Goal: Information Seeking & Learning: Check status

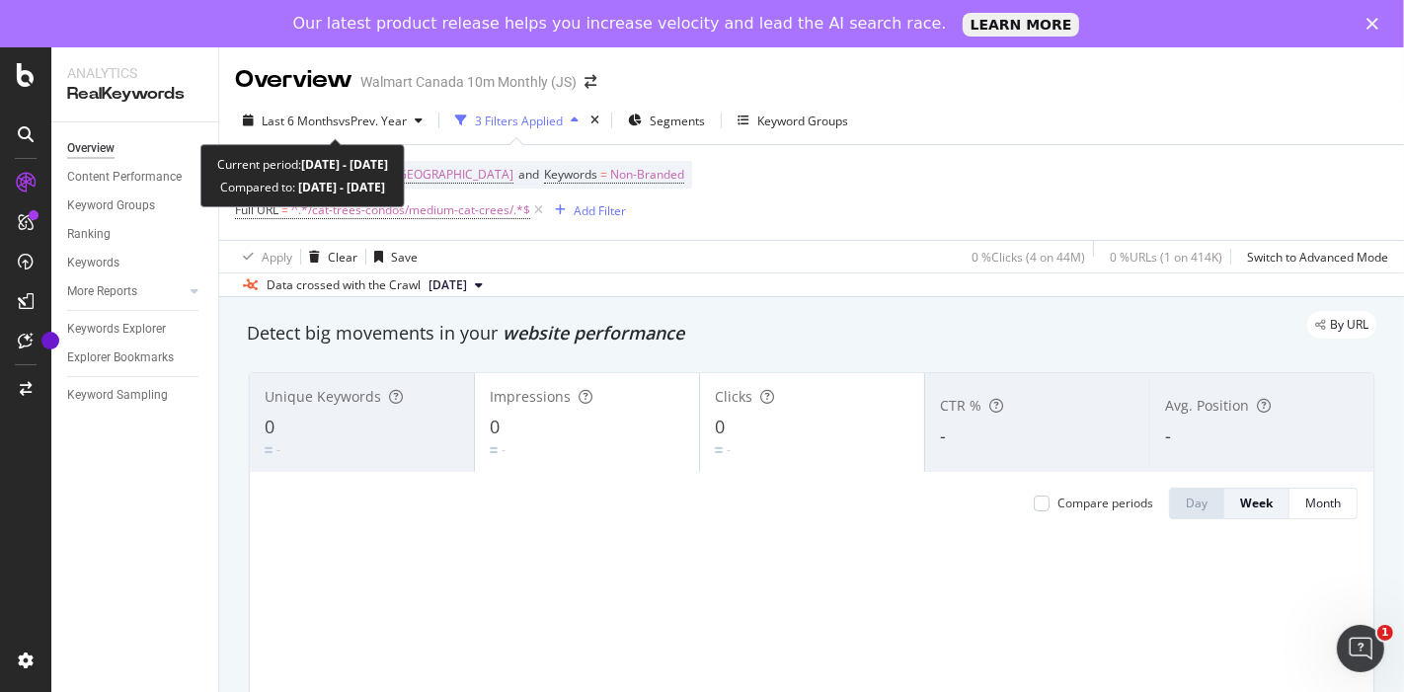
click at [384, 202] on div "Current period: [DATE] - [DATE] Compared to: [DATE] - [DATE]" at bounding box center [302, 175] width 204 height 63
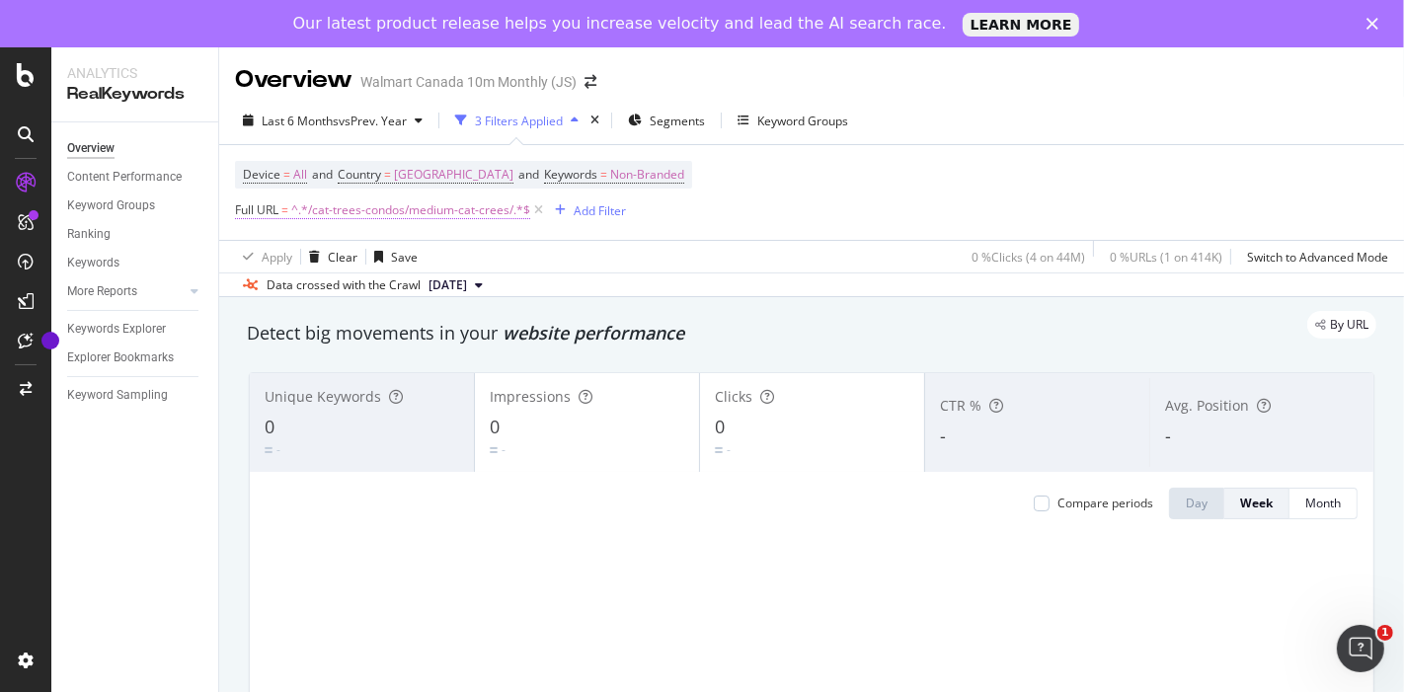
click at [391, 212] on span "^.*/cat-trees-condos/medium-cat-crees/.*$" at bounding box center [410, 210] width 239 height 28
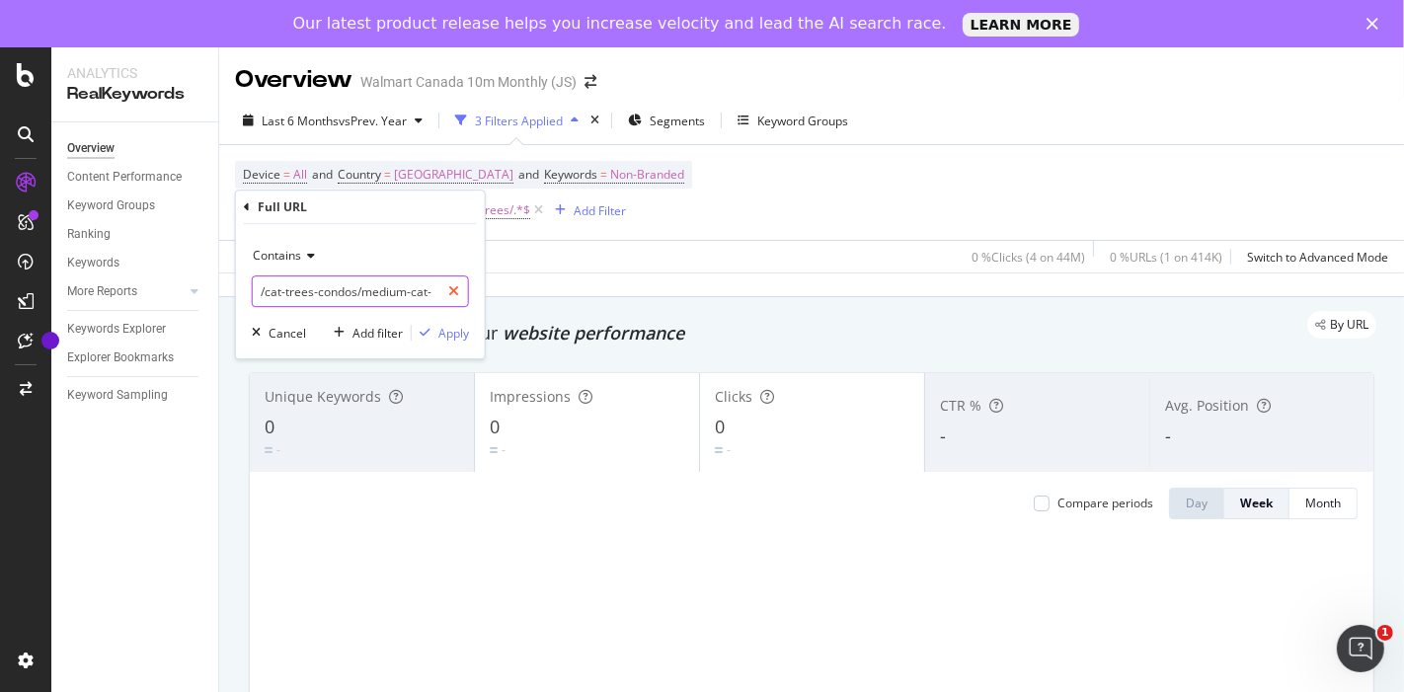
click at [450, 299] on div at bounding box center [453, 291] width 29 height 32
click at [450, 299] on input "text" at bounding box center [360, 291] width 215 height 32
paste input "/wet-cat-food/gravy-wet-cat-food/"
type input "/wet-cat-food/gravy-wet-cat-food/"
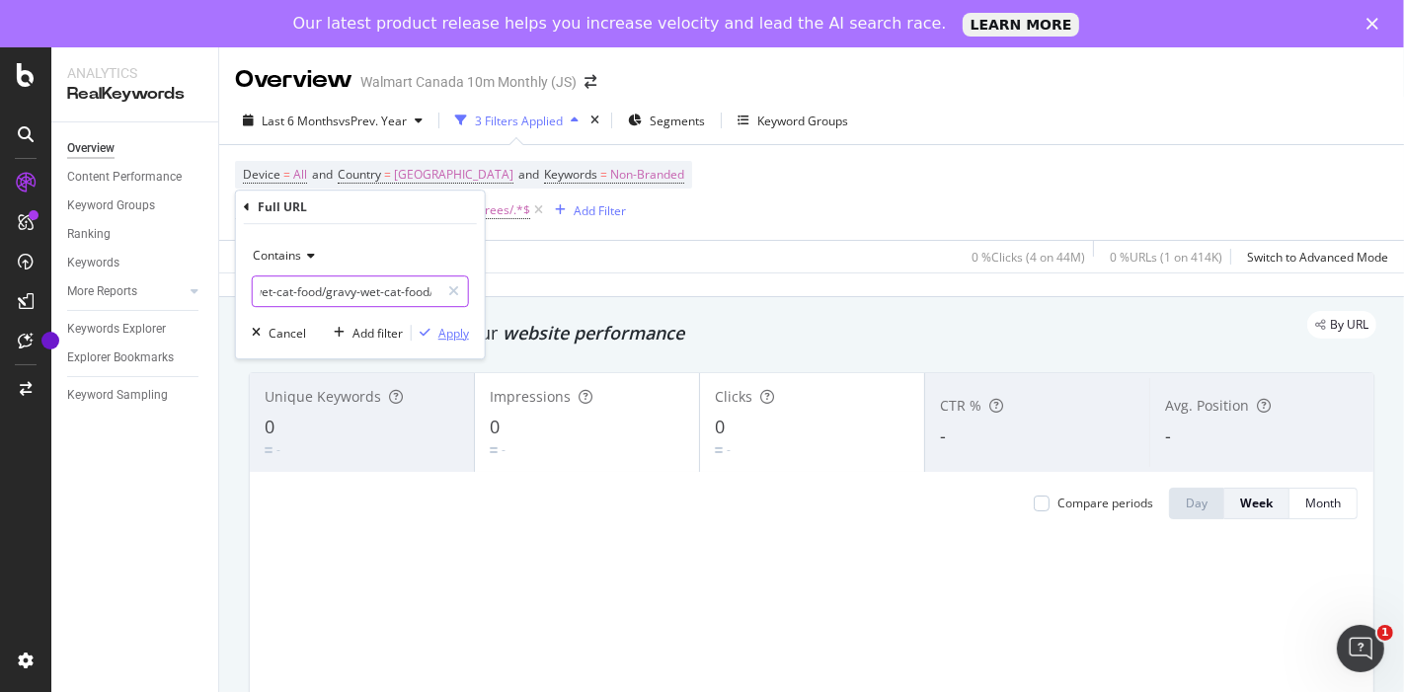
scroll to position [0, 0]
click at [464, 334] on div "Apply" at bounding box center [453, 333] width 31 height 17
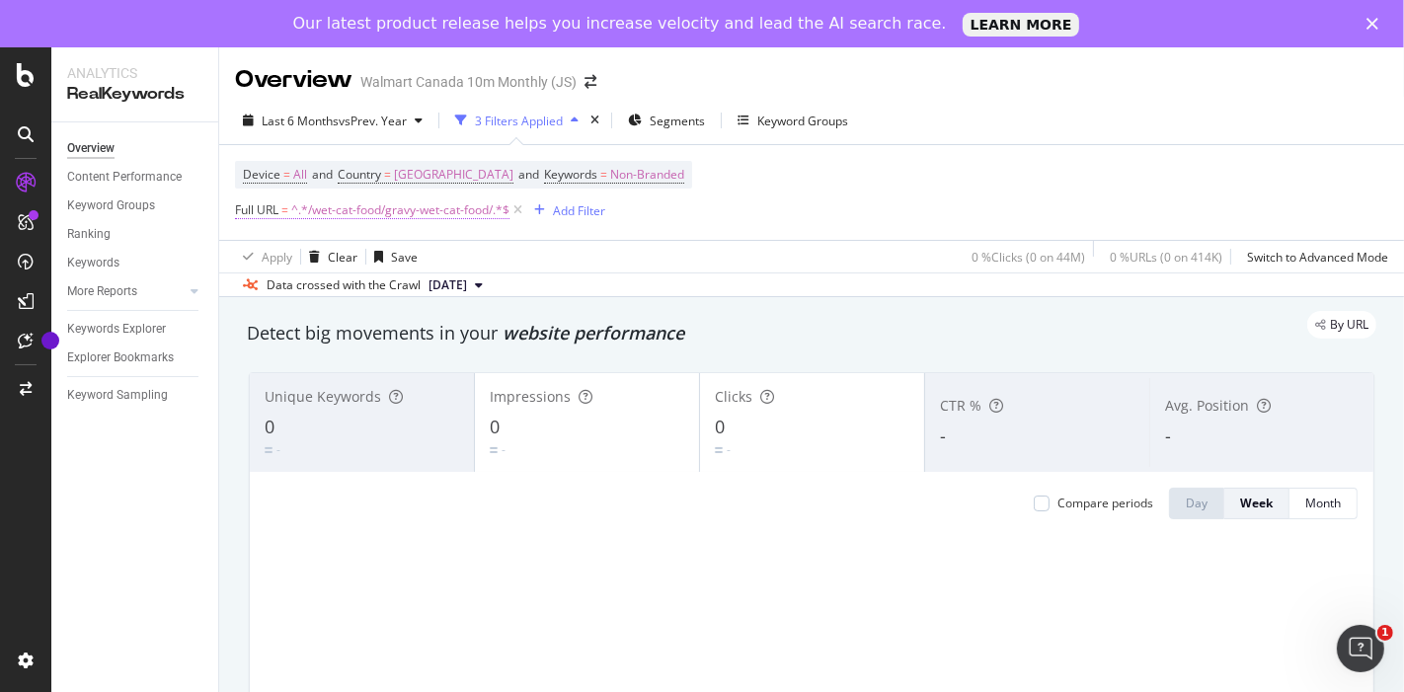
click at [321, 201] on span "^.*/wet-cat-food/gravy-wet-cat-food/.*$" at bounding box center [400, 210] width 218 height 28
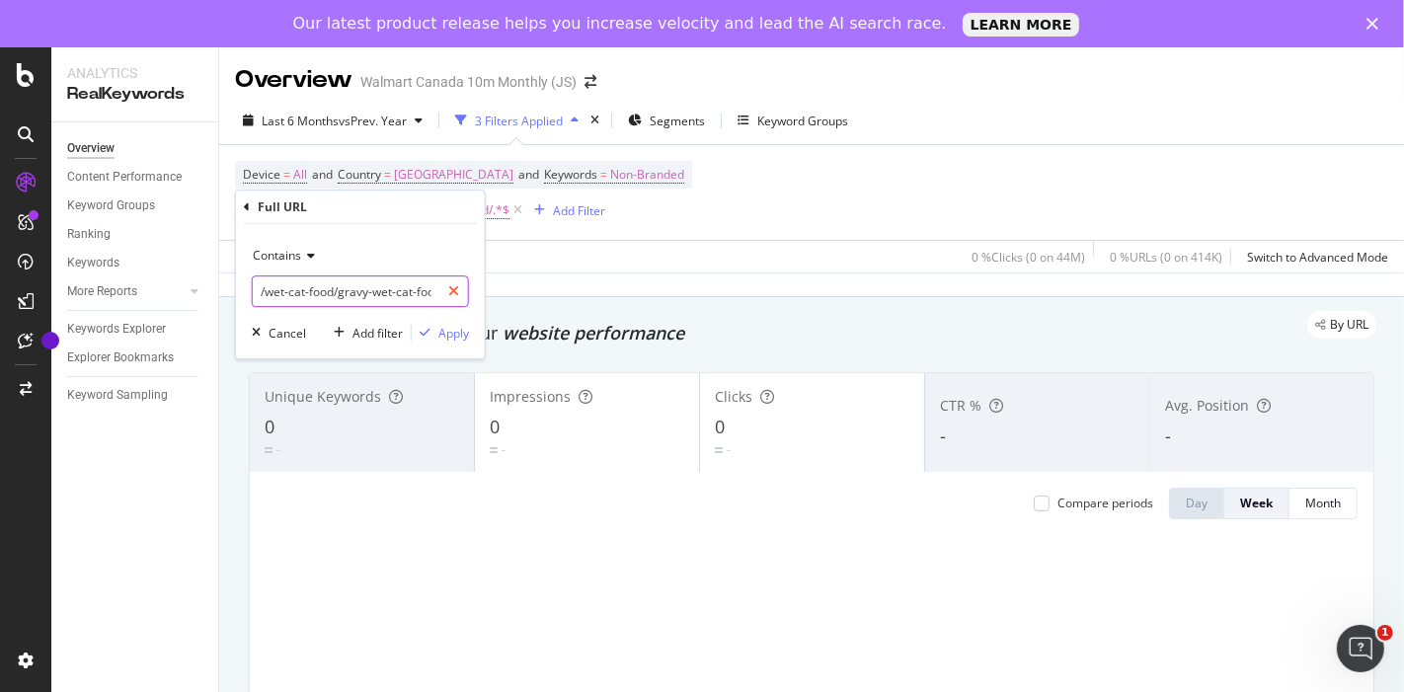
click at [460, 288] on div at bounding box center [453, 291] width 29 height 32
click at [425, 289] on input "text" at bounding box center [360, 291] width 215 height 32
paste input "/wet-cat-food/grilled-wet-cat-food/"
type input "/wet-cat-food/grilled-wet-cat-food/"
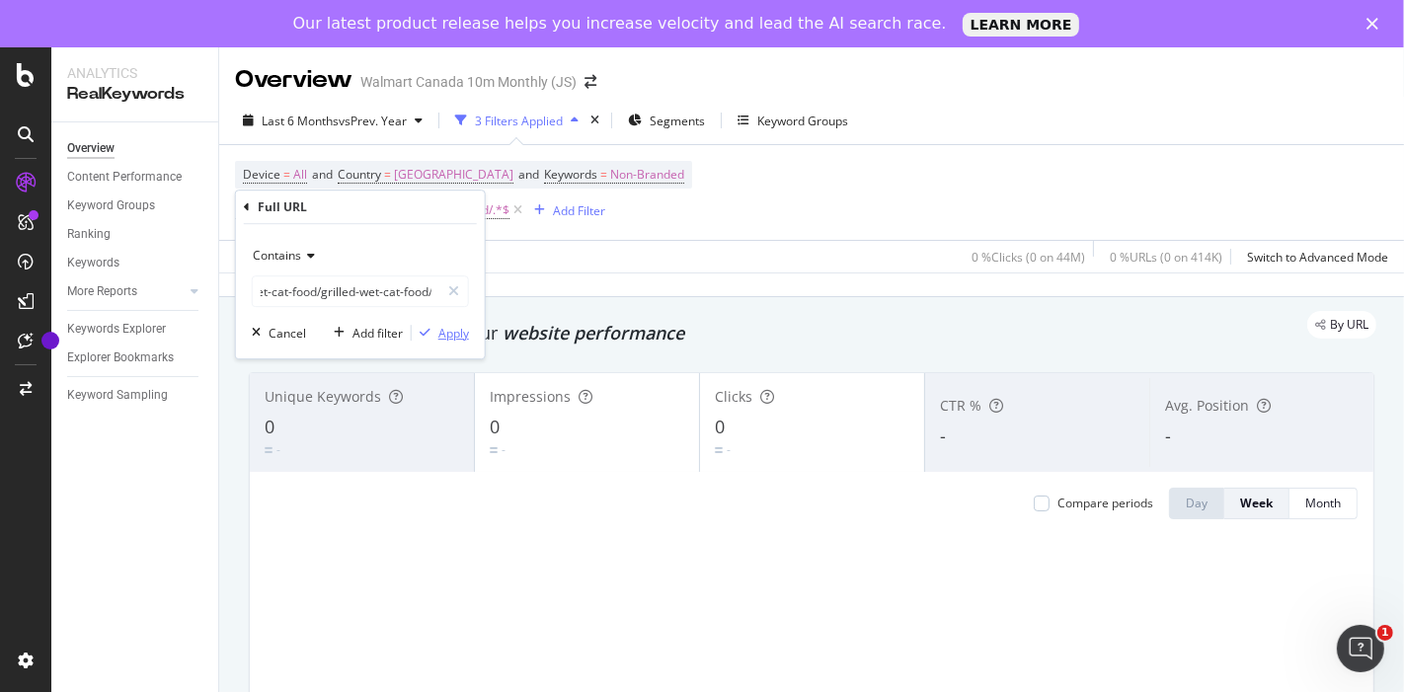
scroll to position [0, 0]
click at [450, 336] on div "Apply" at bounding box center [453, 333] width 31 height 17
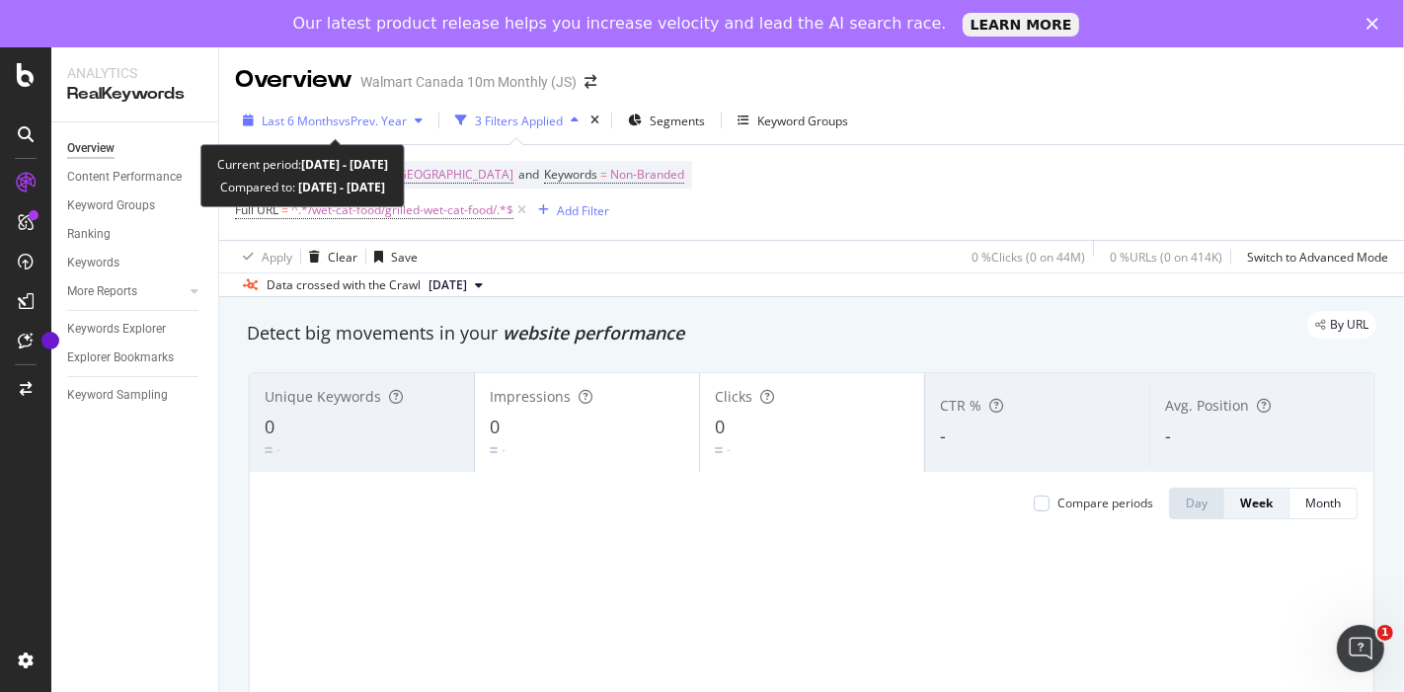
click at [344, 116] on span "vs Prev. Year" at bounding box center [373, 121] width 68 height 17
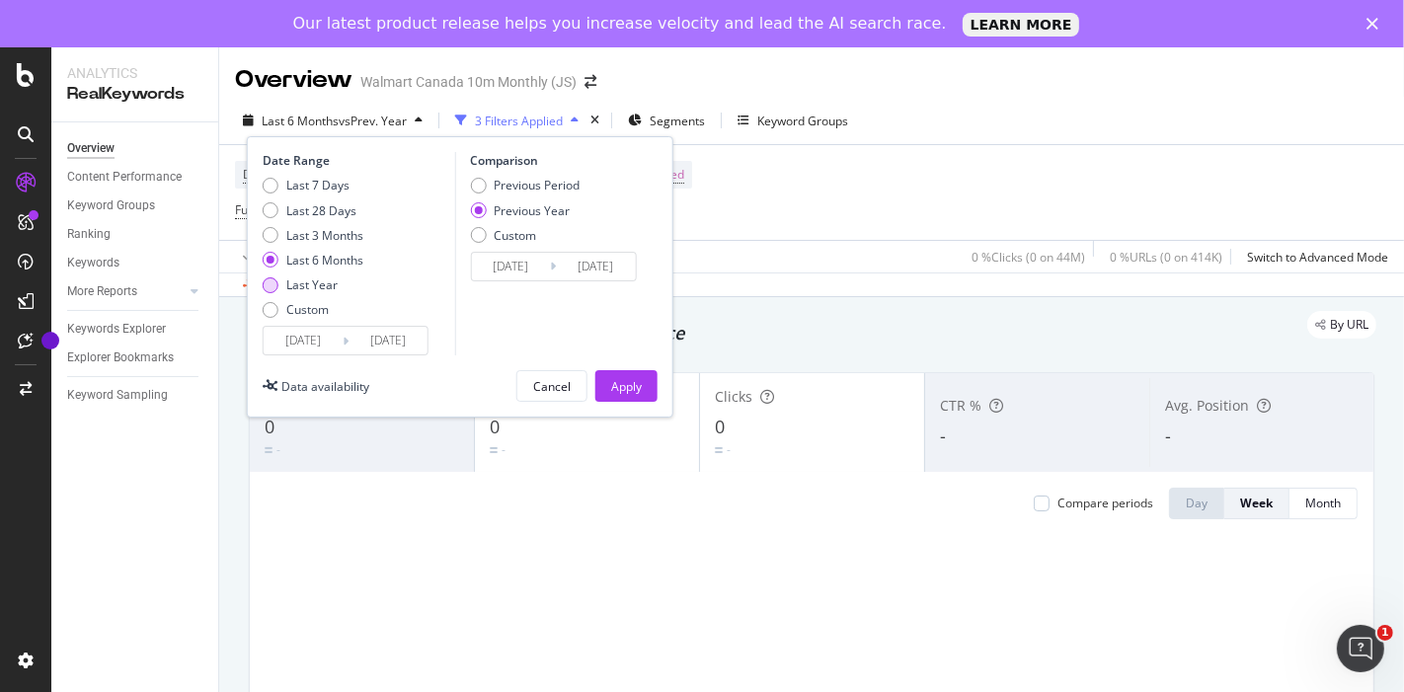
click at [324, 282] on div "Last Year" at bounding box center [311, 284] width 51 height 17
type input "[DATE]"
click at [618, 388] on div "Apply" at bounding box center [626, 386] width 31 height 17
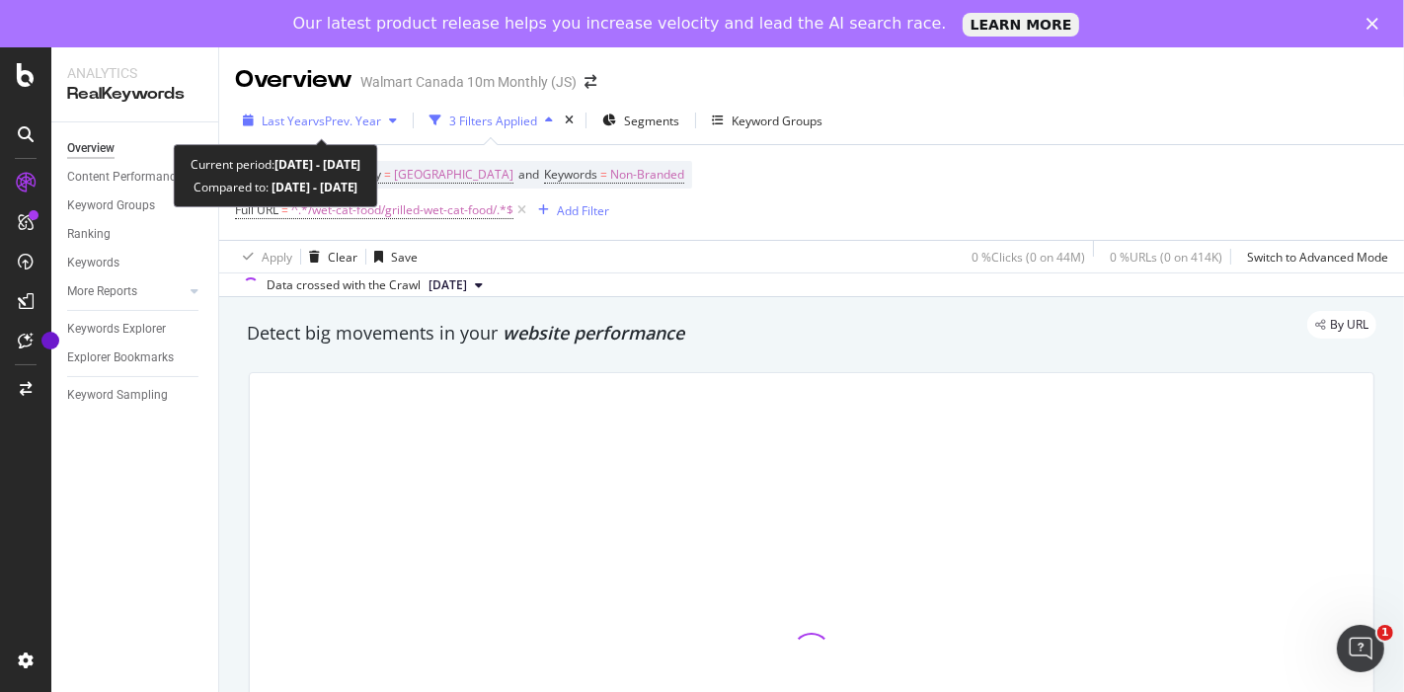
click at [361, 122] on span "vs Prev. Year" at bounding box center [347, 121] width 68 height 17
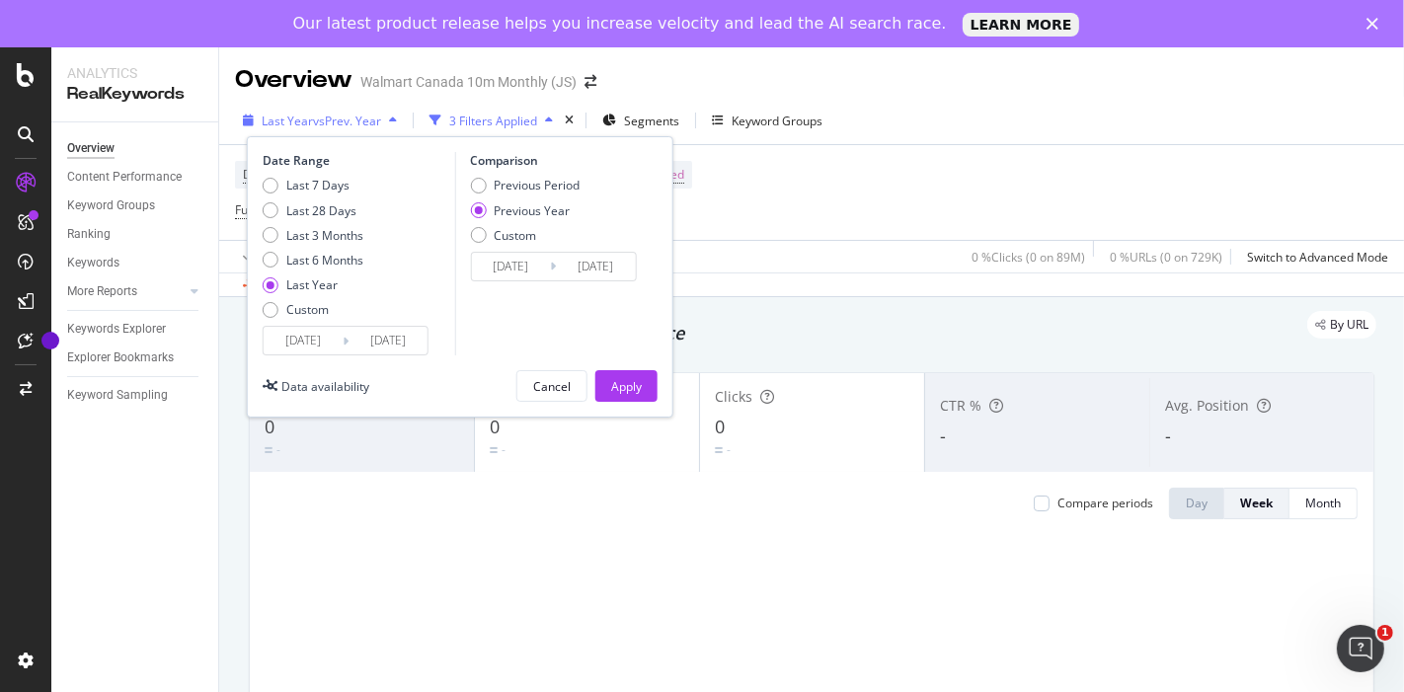
click at [361, 119] on span "vs Prev. Year" at bounding box center [347, 121] width 68 height 17
